Goal: Transaction & Acquisition: Download file/media

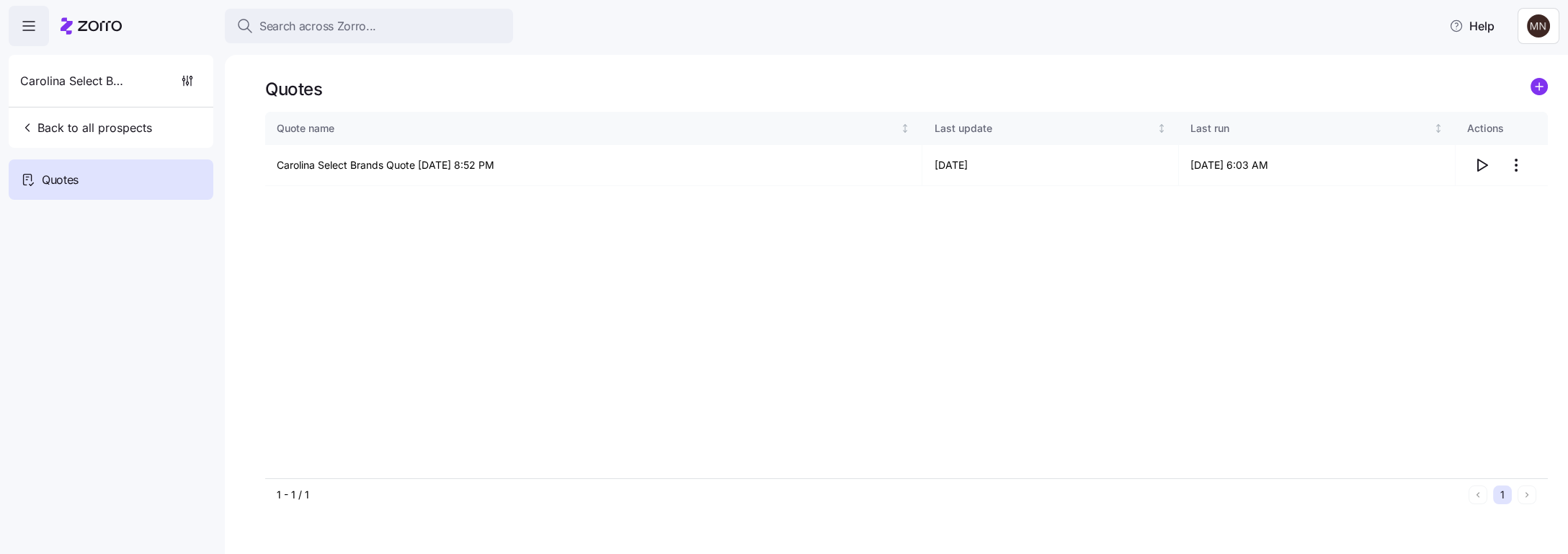
click at [74, 129] on span "Back to all prospects" at bounding box center [86, 128] width 132 height 17
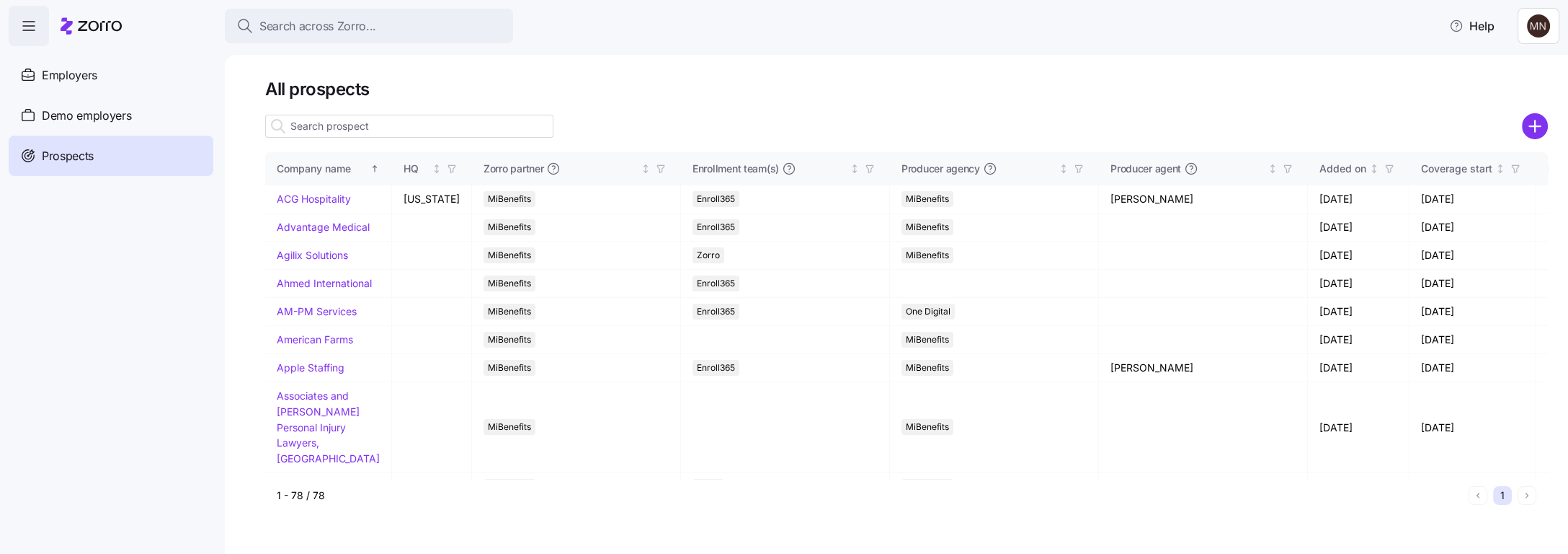
click at [85, 71] on span "Employers" at bounding box center [69, 75] width 56 height 18
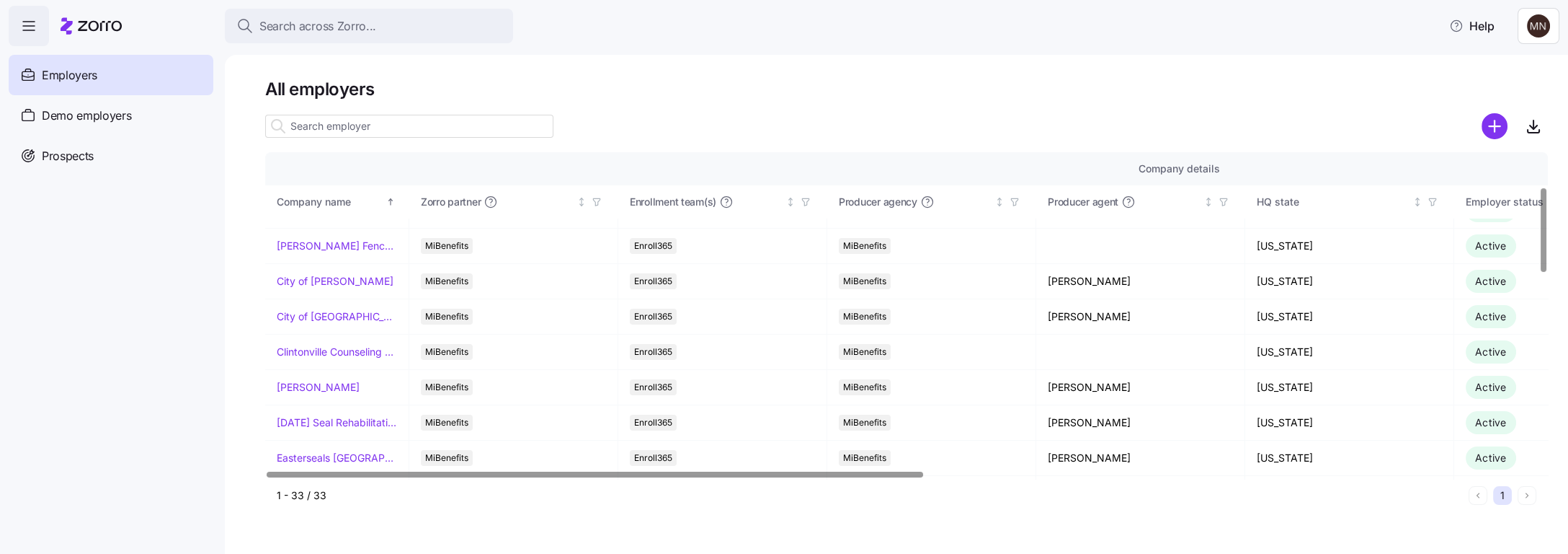
scroll to position [160, 0]
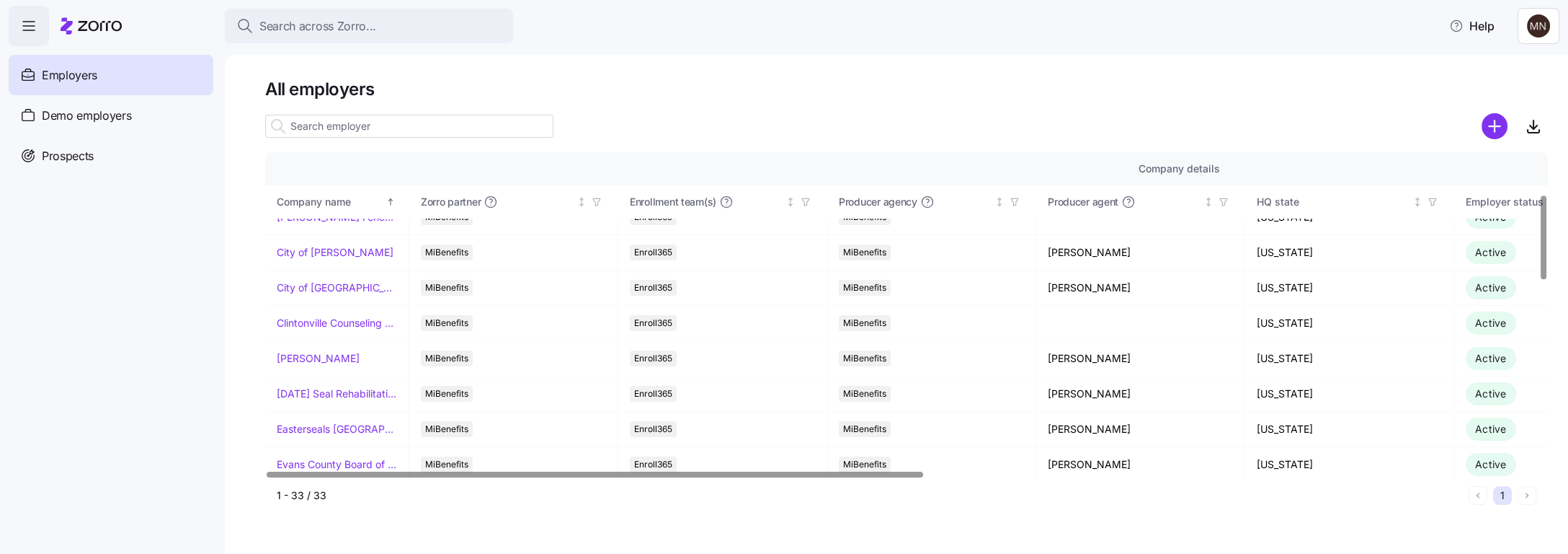
click at [341, 353] on link "[PERSON_NAME]" at bounding box center [318, 359] width 83 height 14
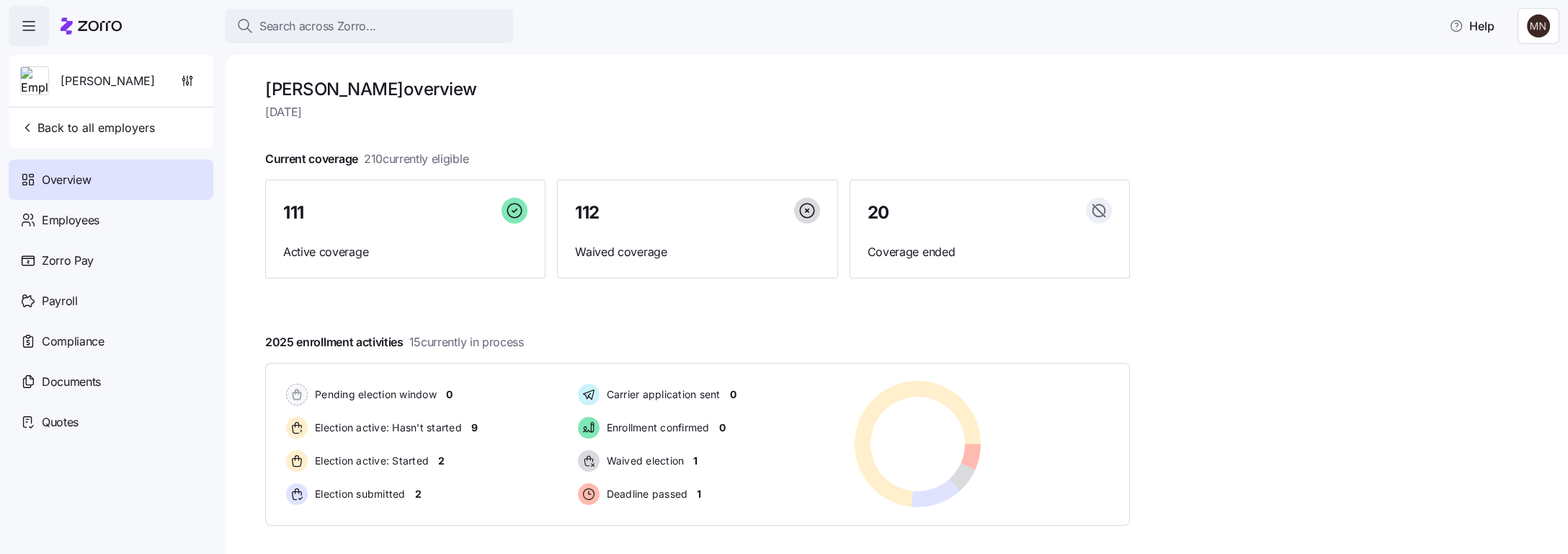
click at [118, 381] on div "Documents" at bounding box center [111, 381] width 205 height 40
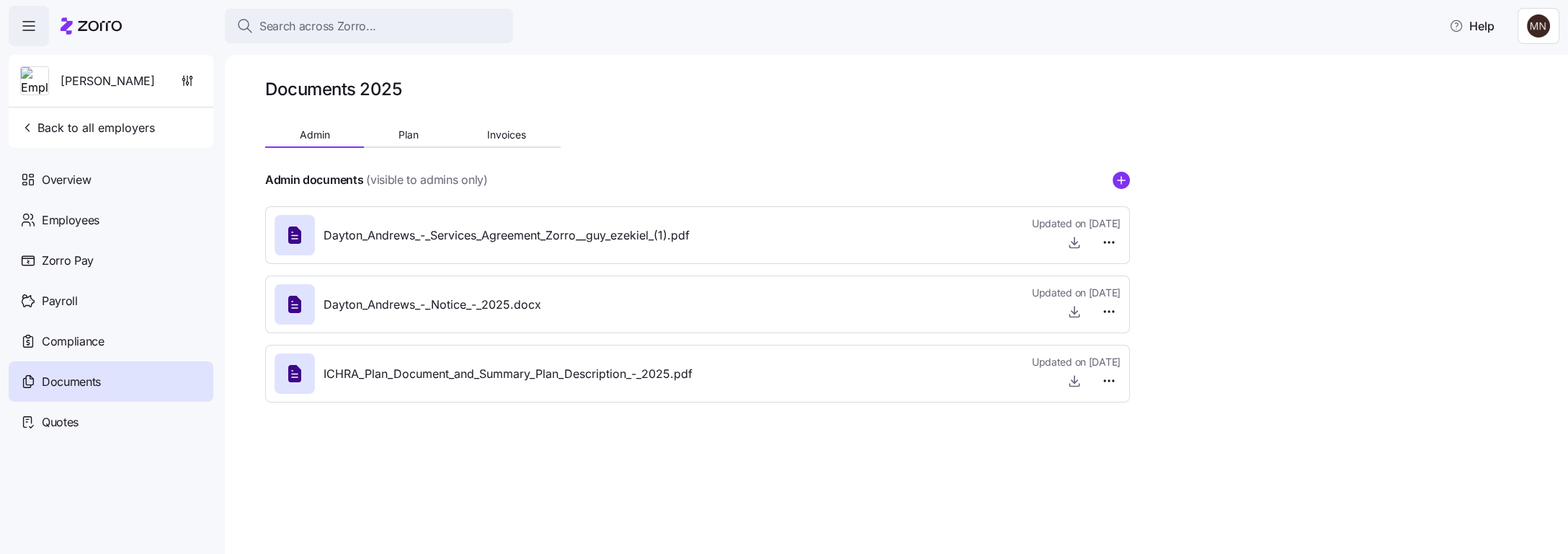
click at [457, 237] on span "Dayton_Andrews_-_Services_Agreement_Zorro__guy_ezekiel_(1).pdf" at bounding box center [506, 235] width 366 height 18
click at [1074, 247] on icon "button" at bounding box center [1075, 242] width 14 height 14
